Goal: Task Accomplishment & Management: Manage account settings

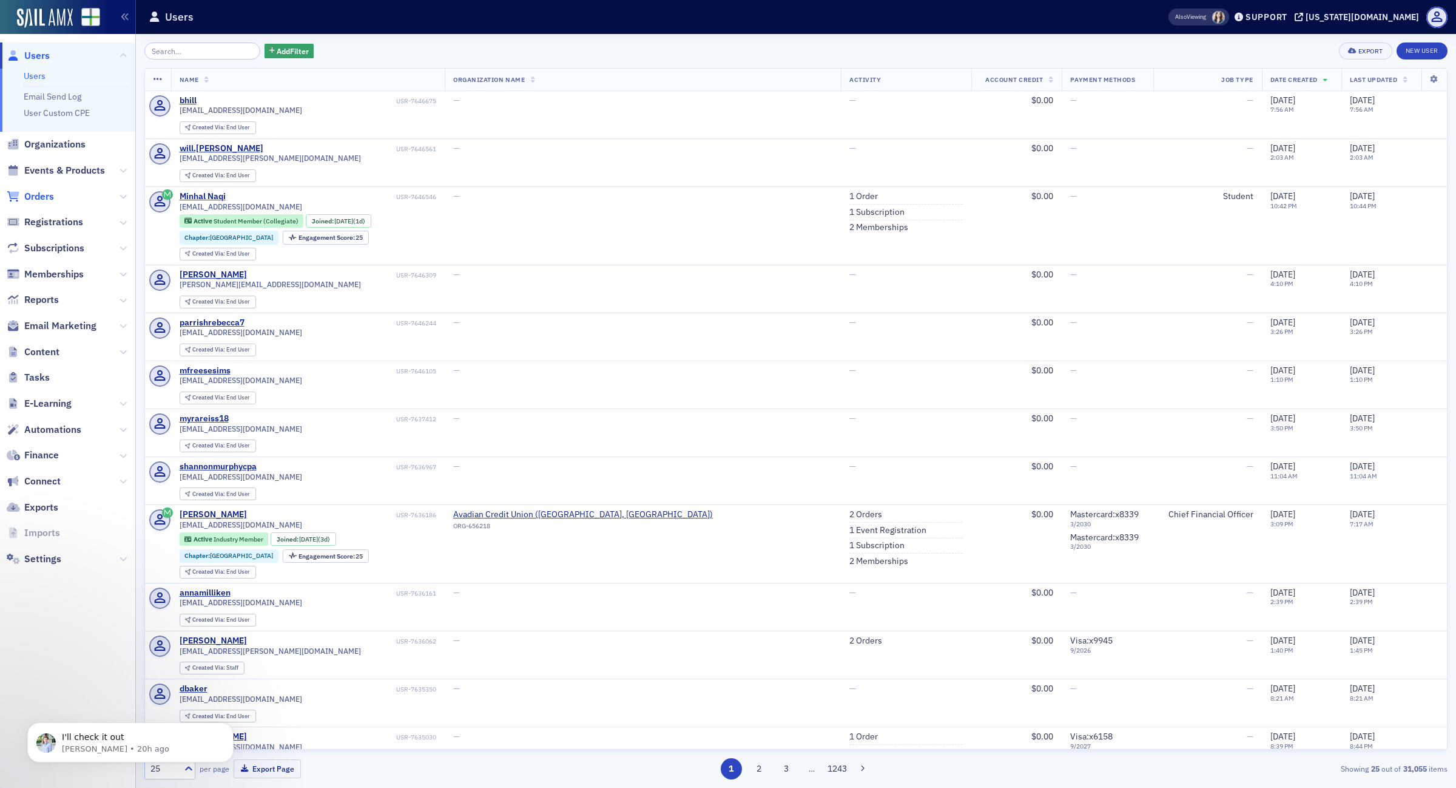
click at [36, 193] on span "Orders" at bounding box center [39, 196] width 30 height 13
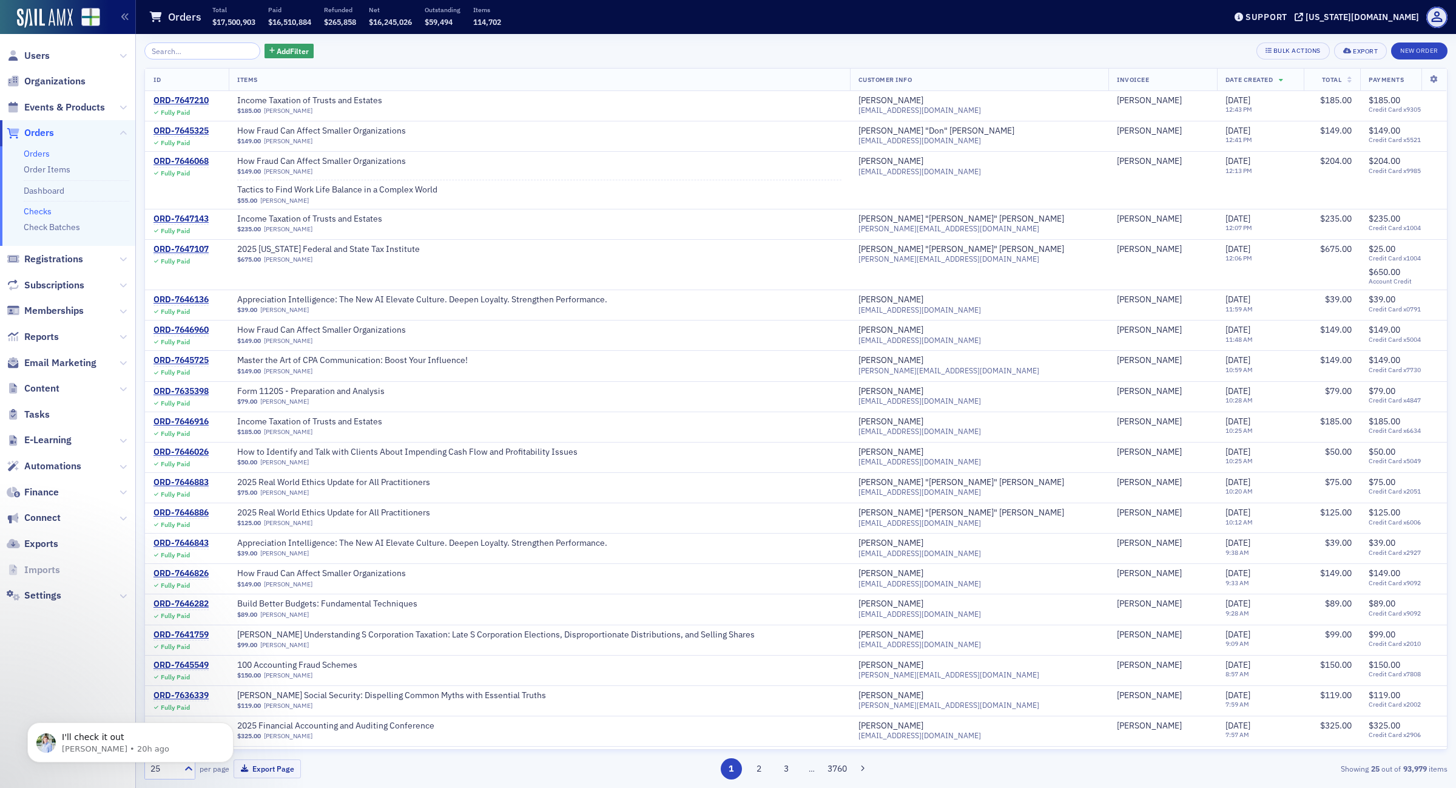
click at [35, 208] on link "Checks" at bounding box center [38, 211] width 28 height 11
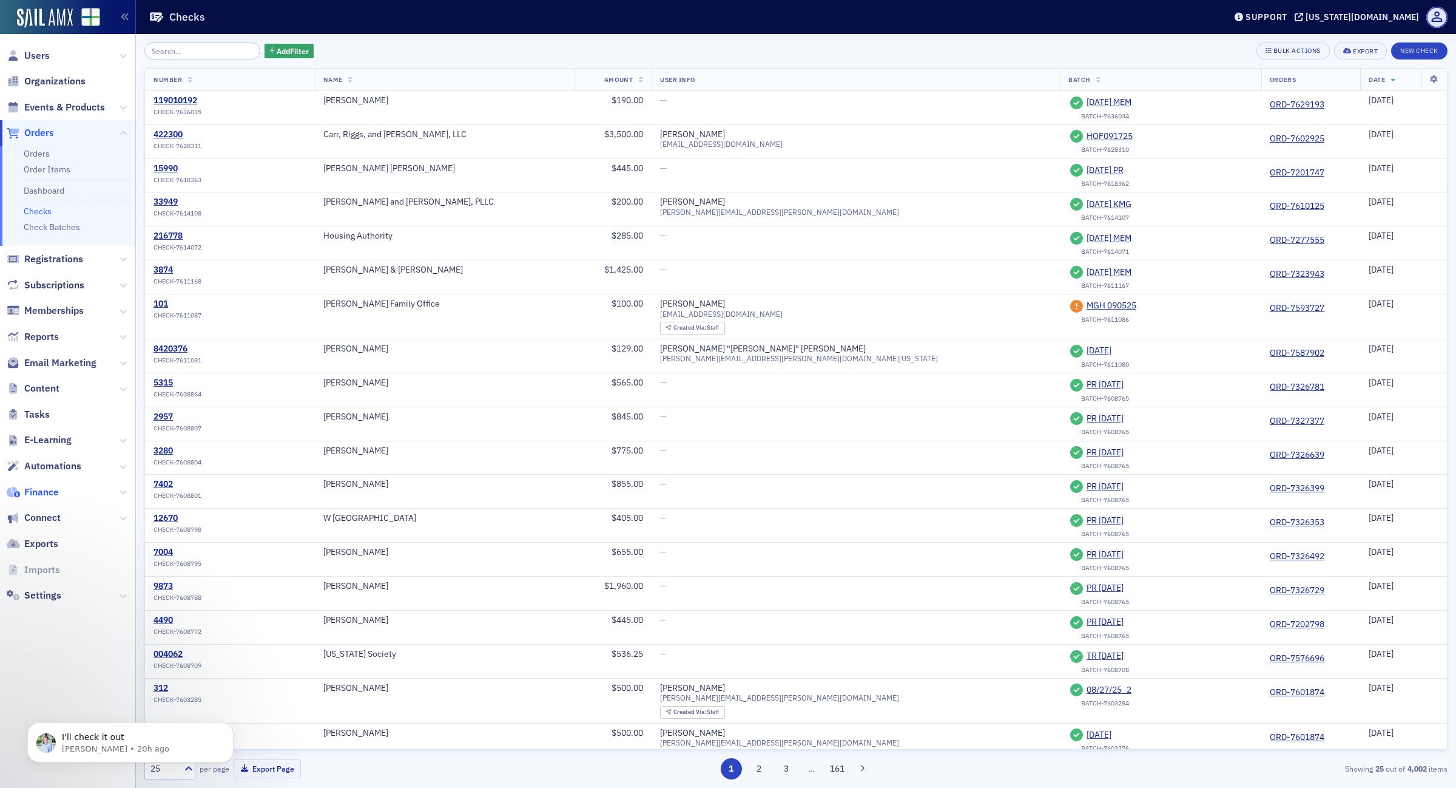
click at [39, 495] on span "Finance" at bounding box center [41, 491] width 35 height 13
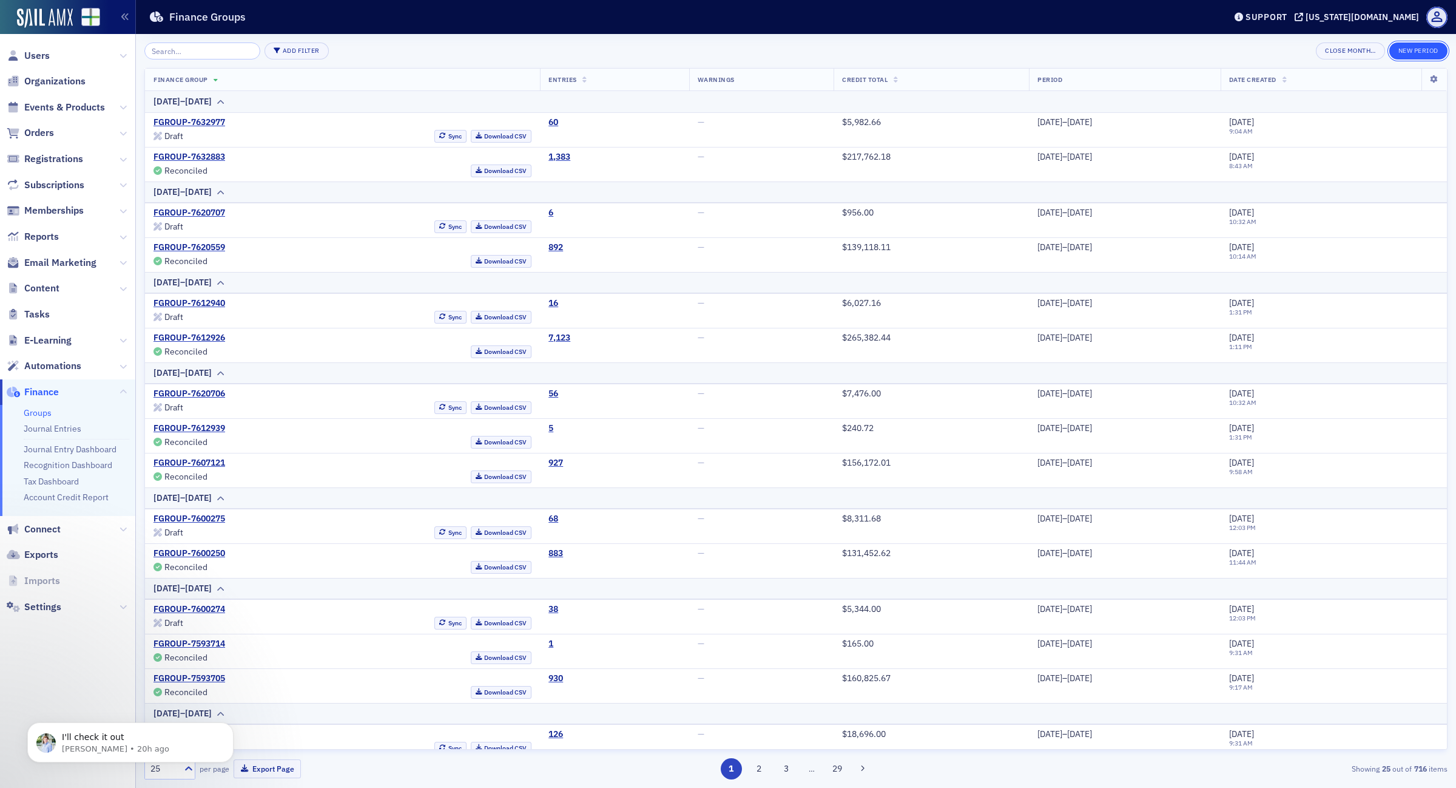
click at [1421, 52] on button "New Period" at bounding box center [1419, 50] width 58 height 17
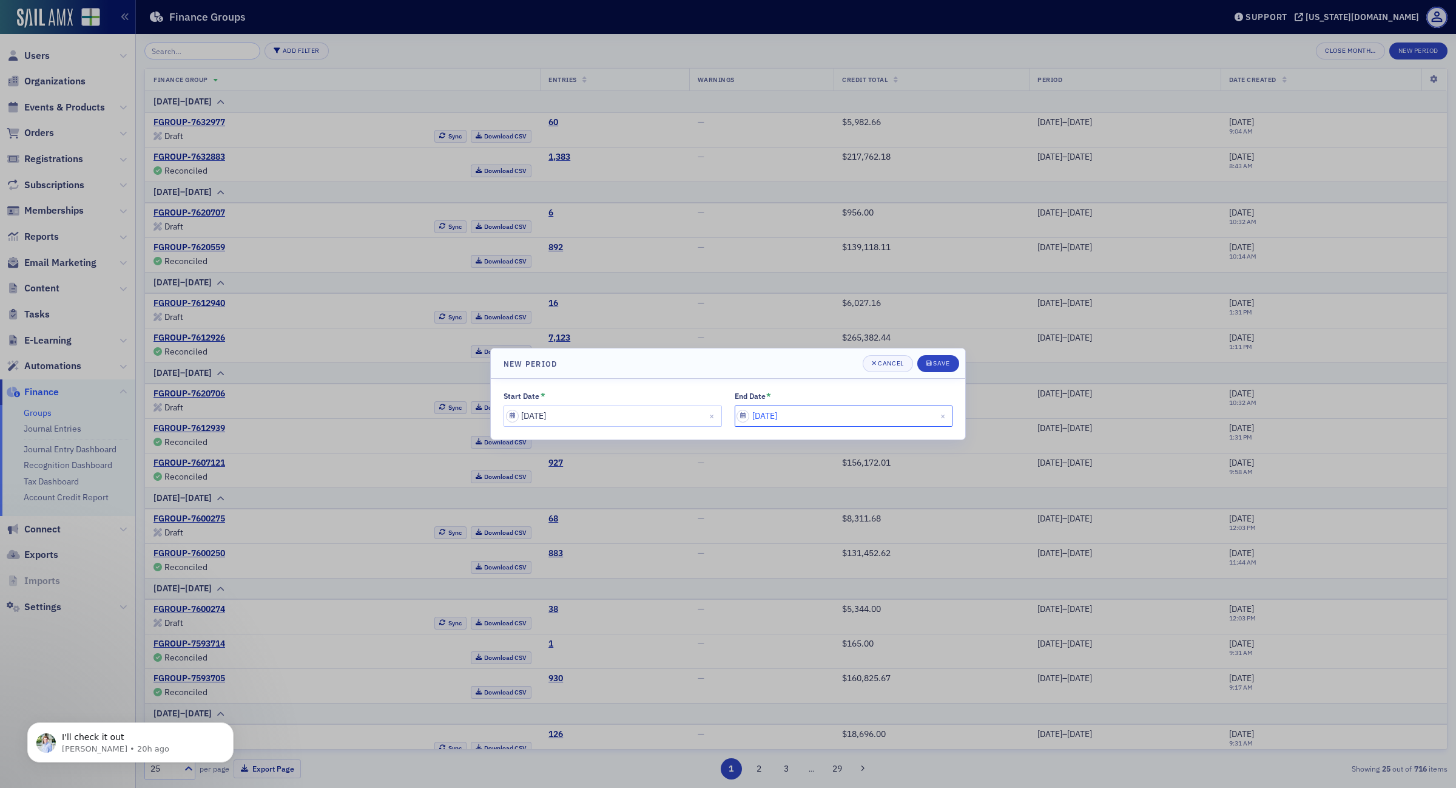
select select "8"
select select "2025"
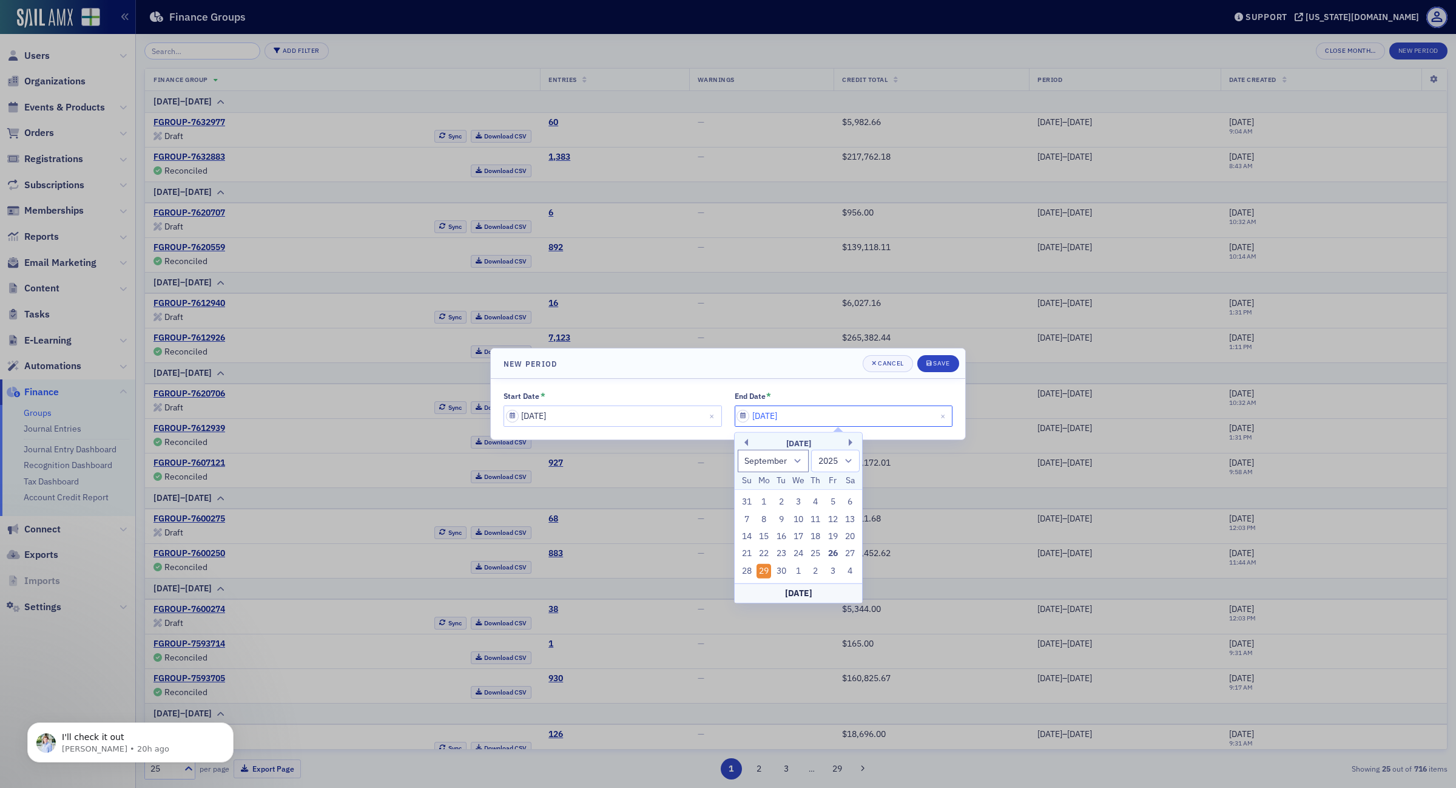
click at [827, 419] on input "09/29/2025" at bounding box center [844, 415] width 218 height 21
click at [818, 556] on div "25" at bounding box center [816, 553] width 15 height 15
type input "09/25/2025"
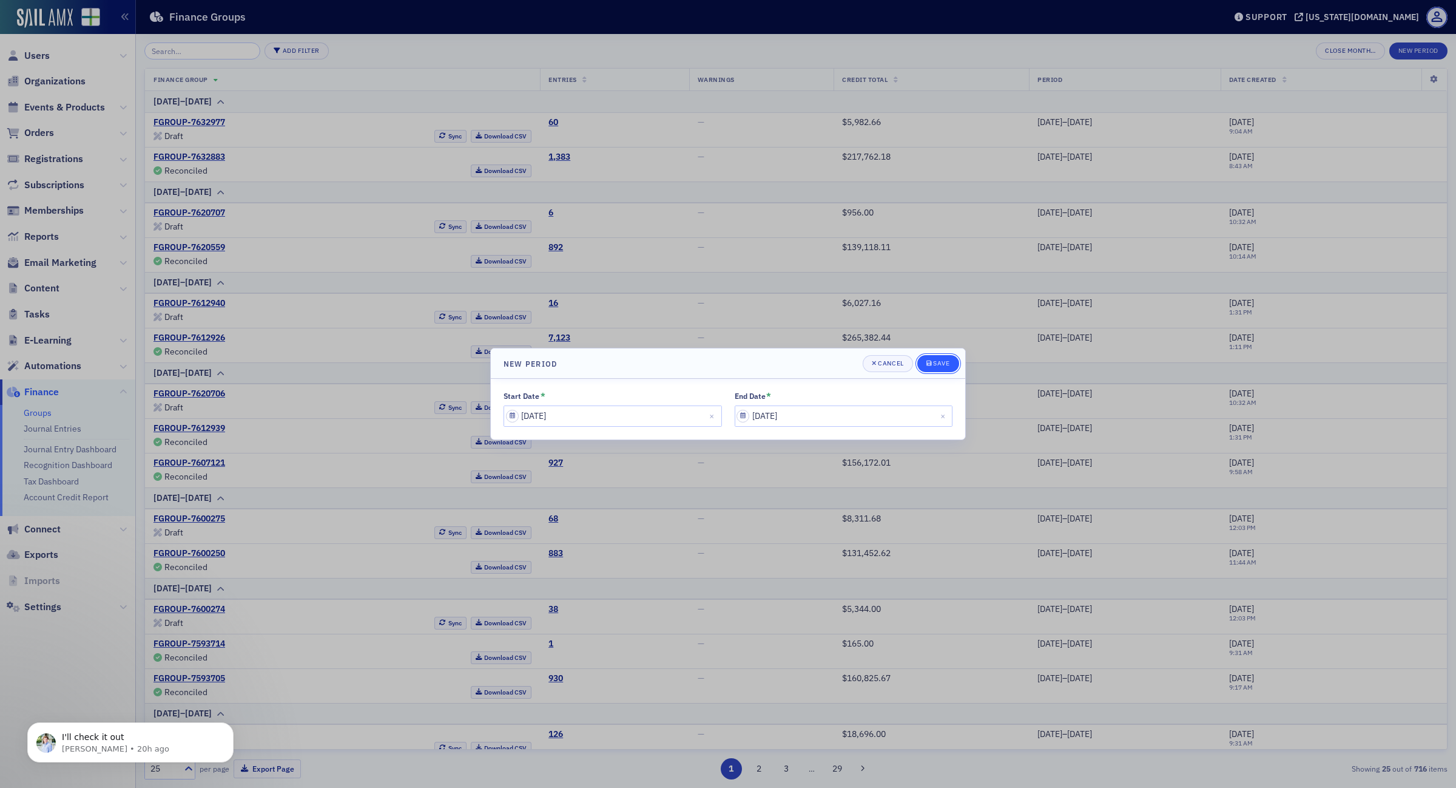
click at [936, 364] on div "Save" at bounding box center [941, 363] width 16 height 7
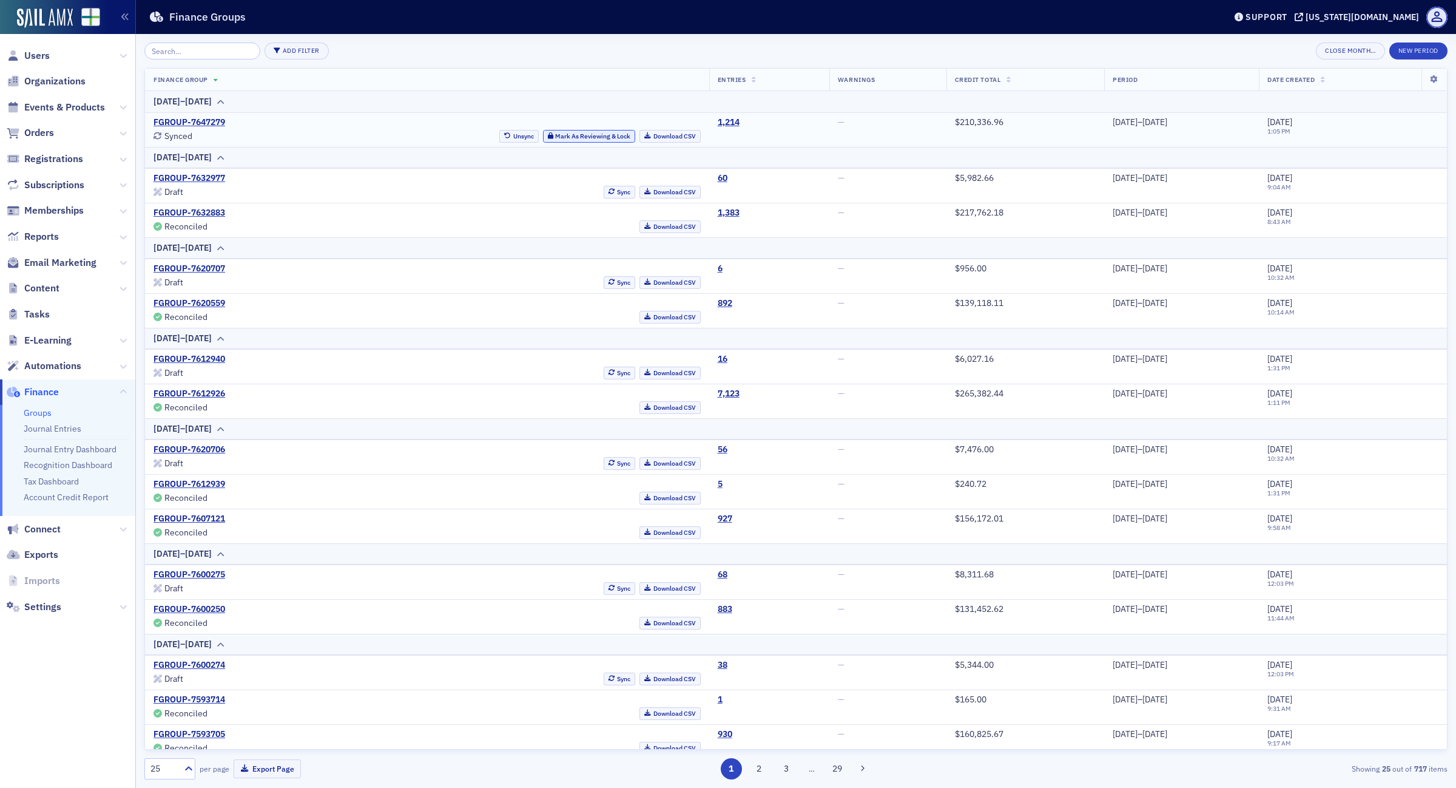
click at [545, 138] on button "Mark As Reviewing & Lock" at bounding box center [589, 136] width 93 height 13
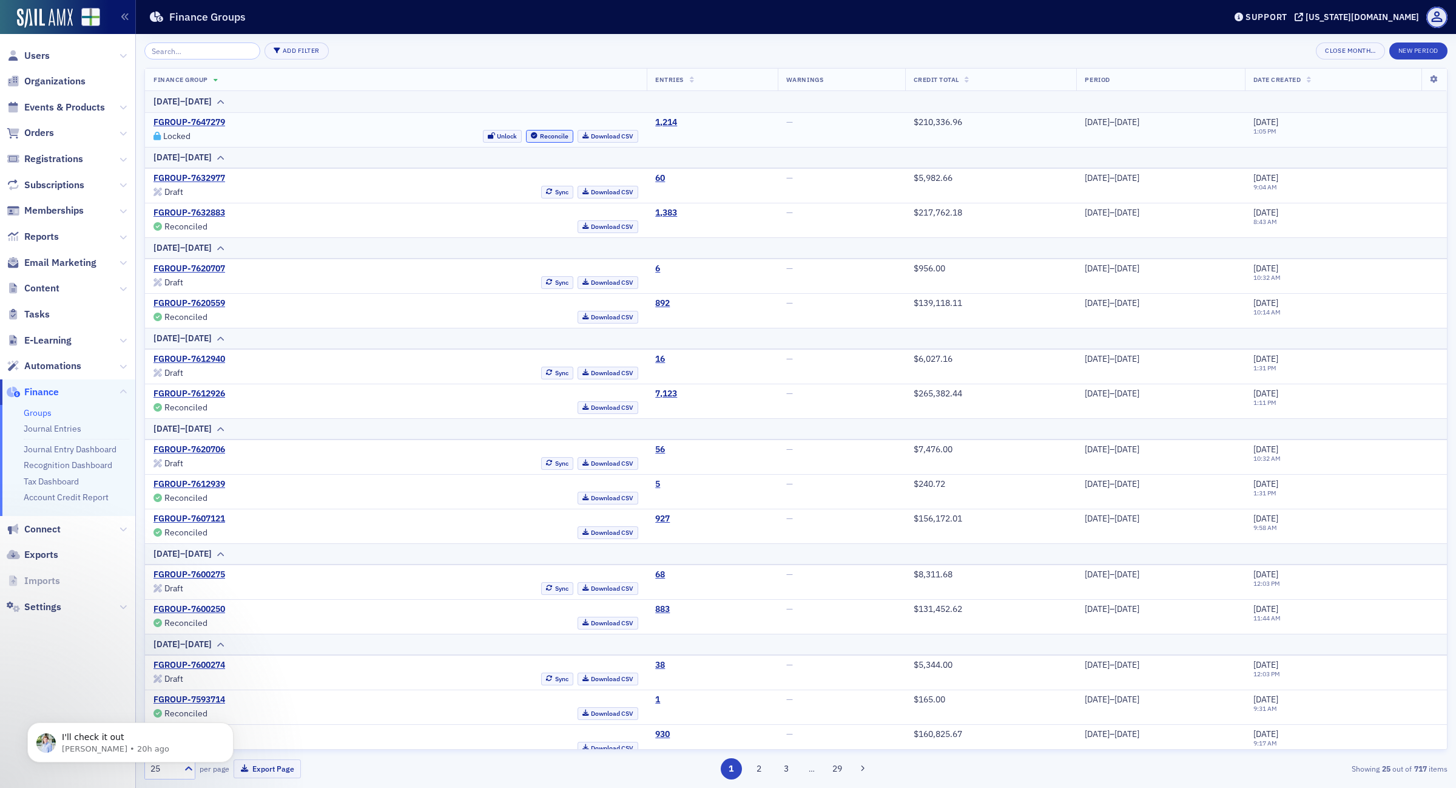
click at [526, 134] on button "Reconcile" at bounding box center [549, 136] width 47 height 13
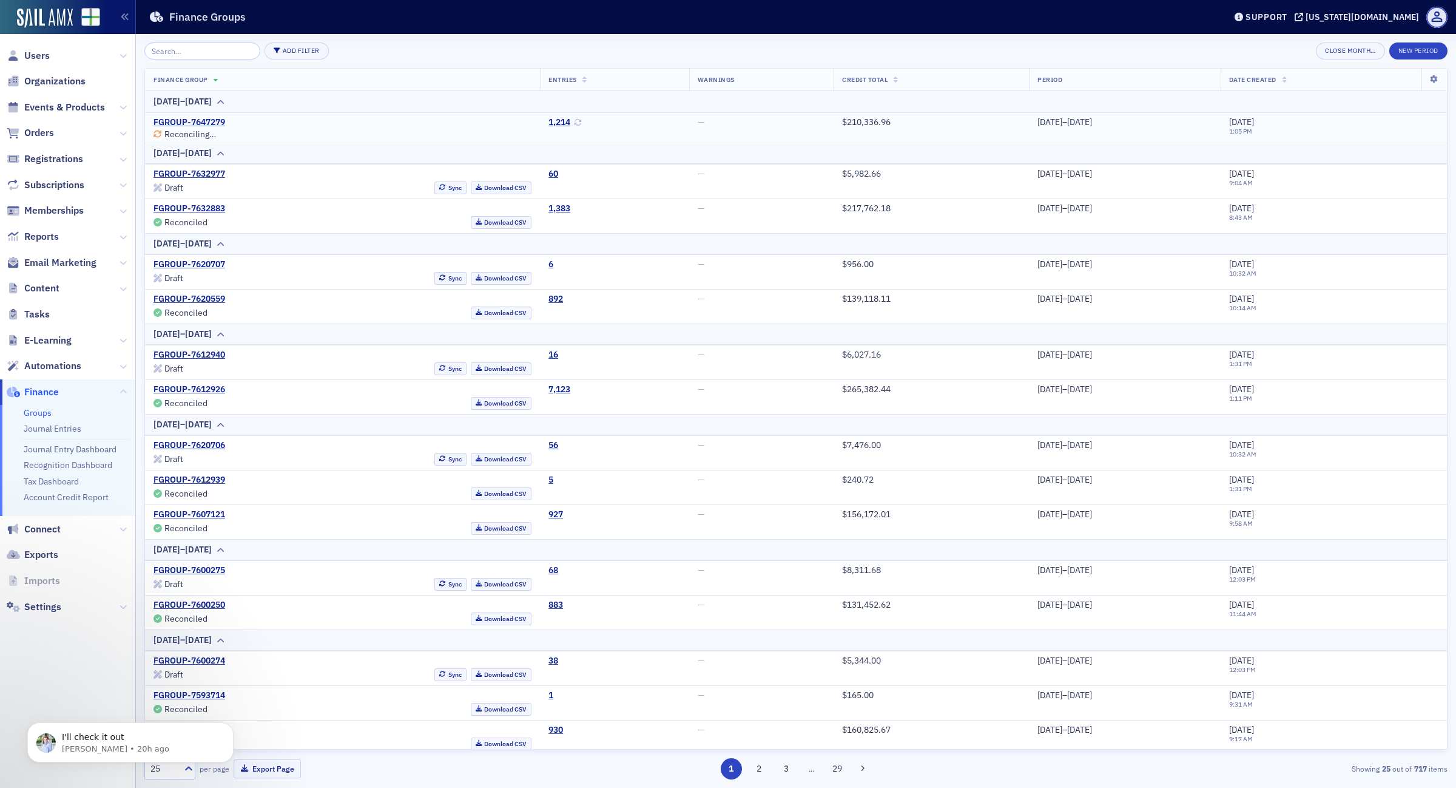
click at [203, 120] on link "FGROUP-7647279" at bounding box center [190, 122] width 72 height 11
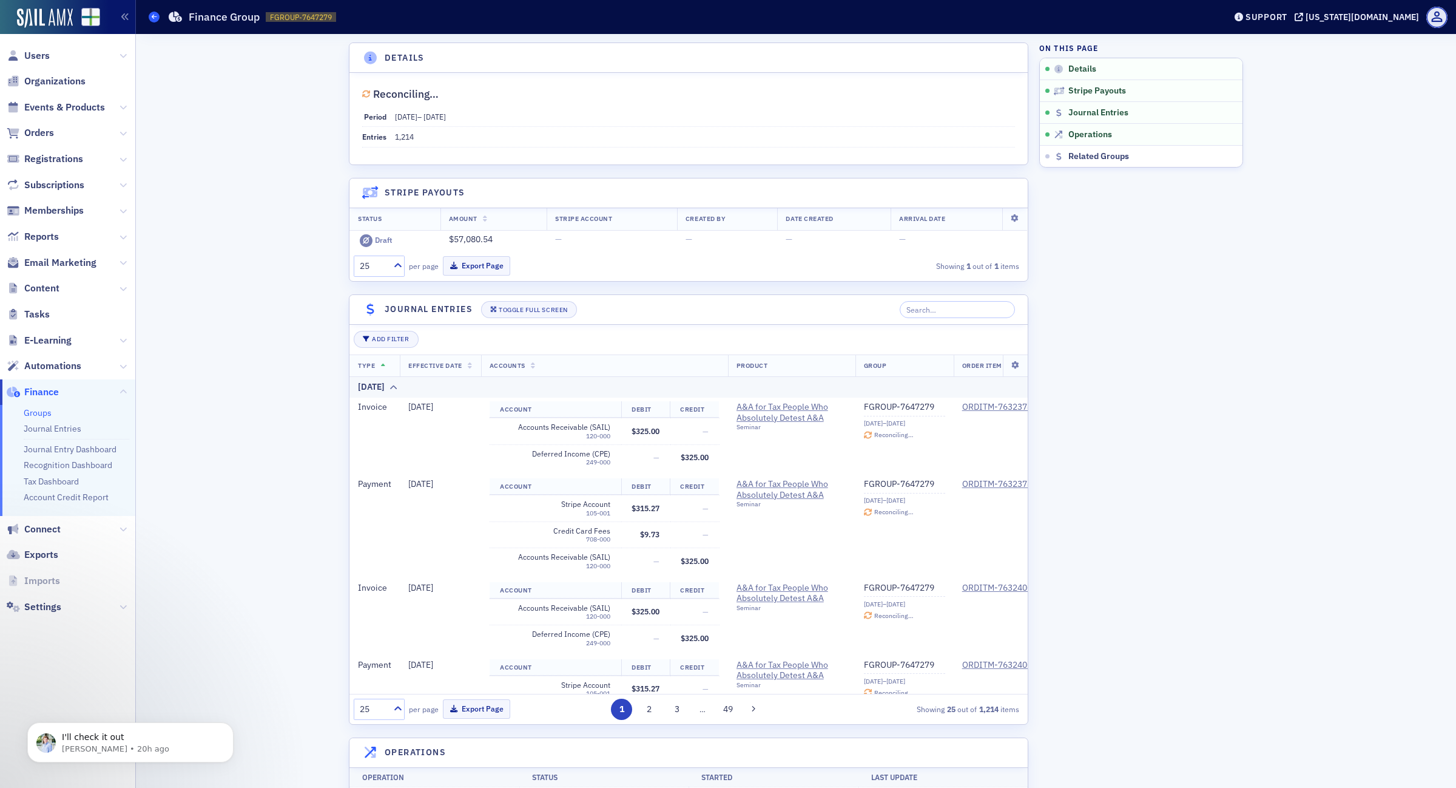
click at [152, 15] on icon at bounding box center [154, 16] width 5 height 5
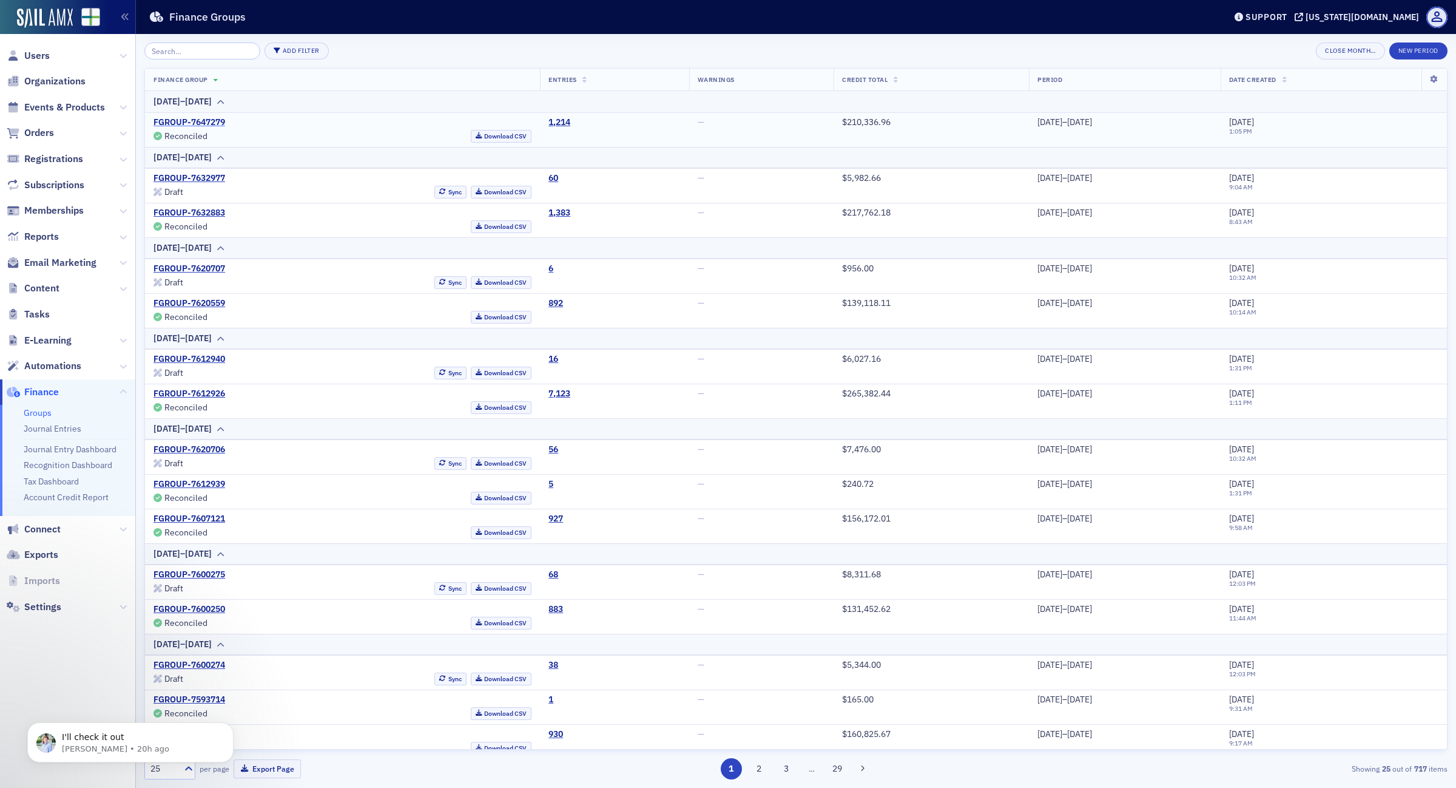
click at [201, 120] on link "FGROUP-7647279" at bounding box center [190, 122] width 72 height 11
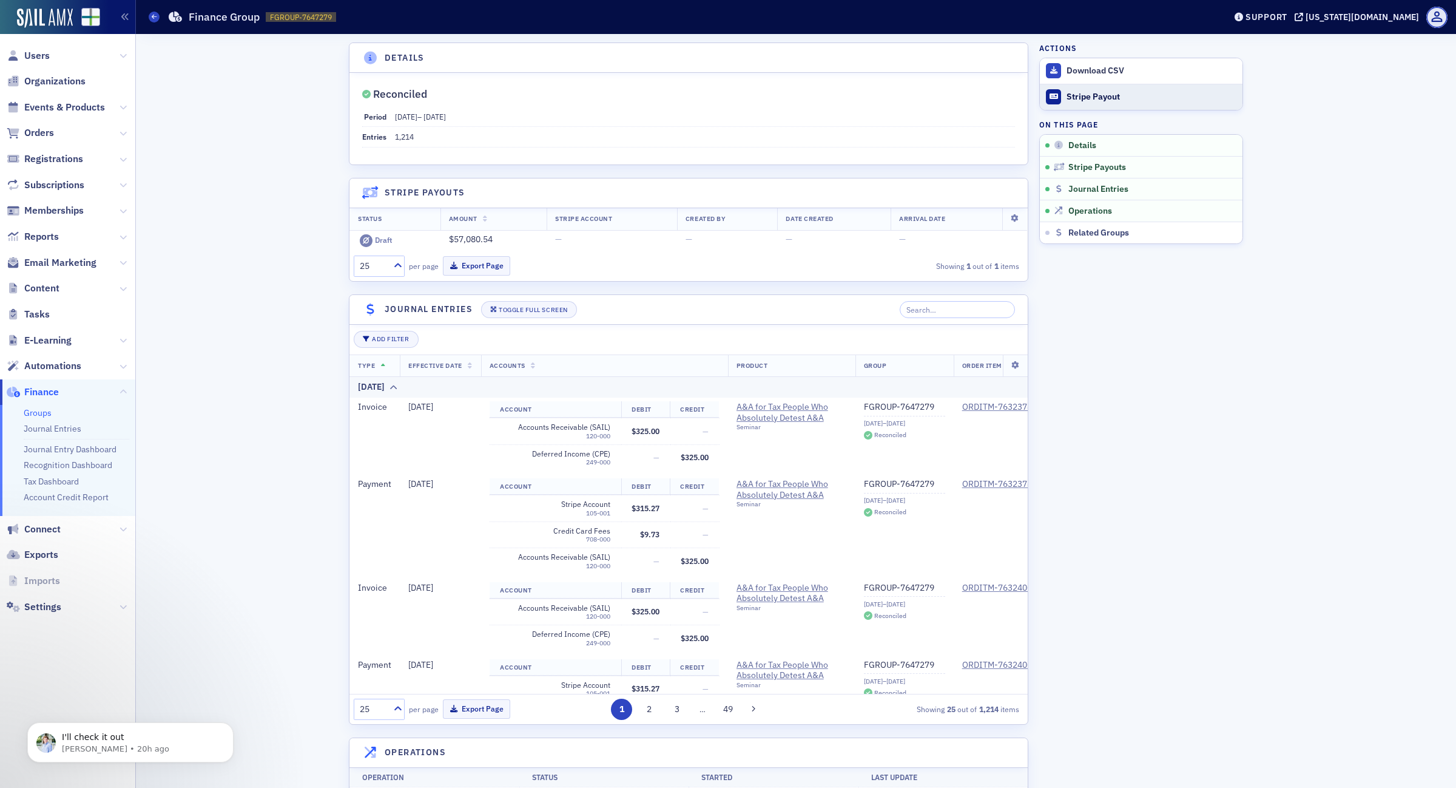
click at [1120, 99] on div "Stripe Payout" at bounding box center [1152, 97] width 170 height 11
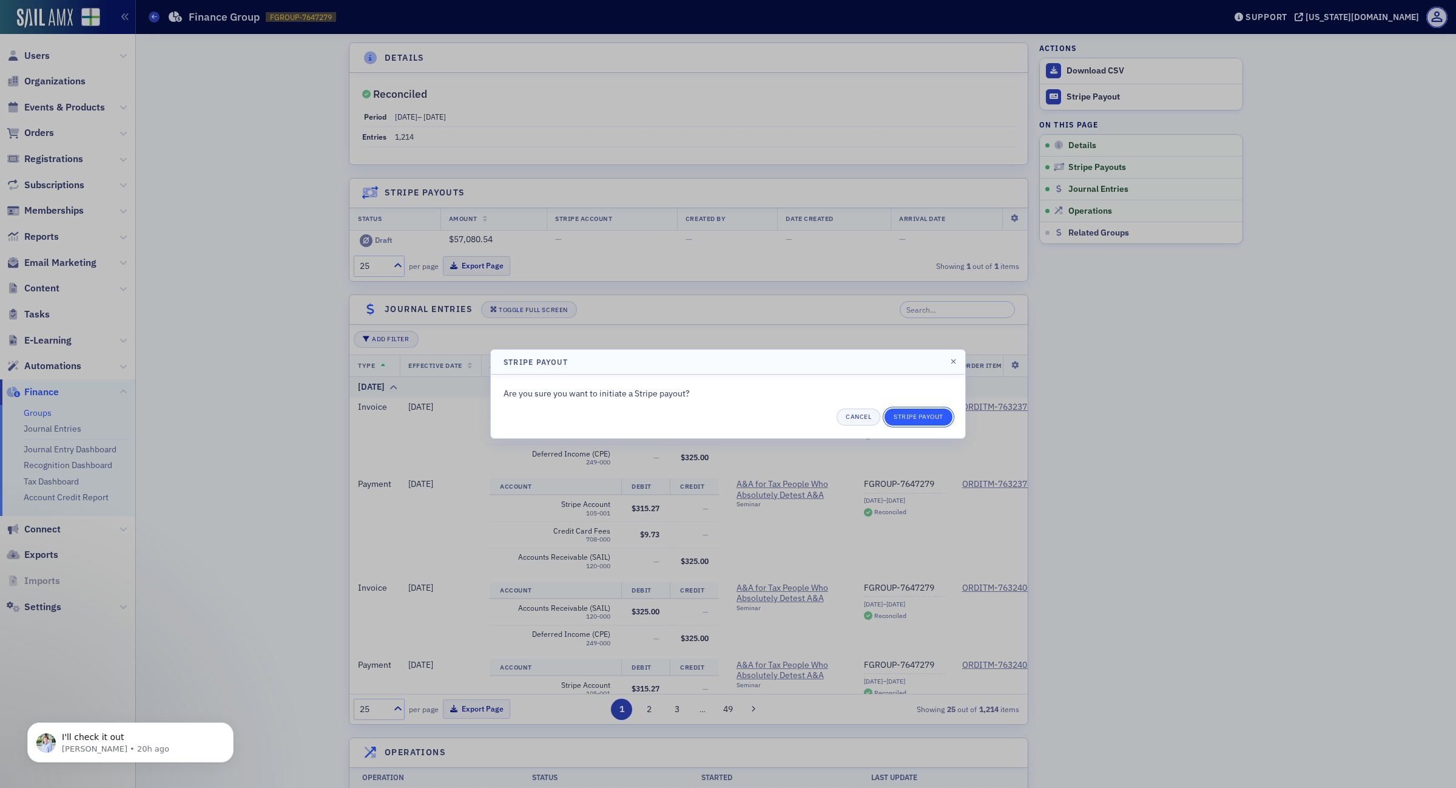
click at [923, 416] on button "Stripe Payout" at bounding box center [919, 416] width 68 height 17
